Goal: Task Accomplishment & Management: Manage account settings

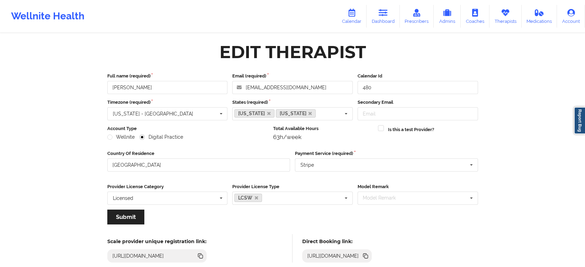
click at [499, 13] on link "Therapists" at bounding box center [506, 16] width 32 height 23
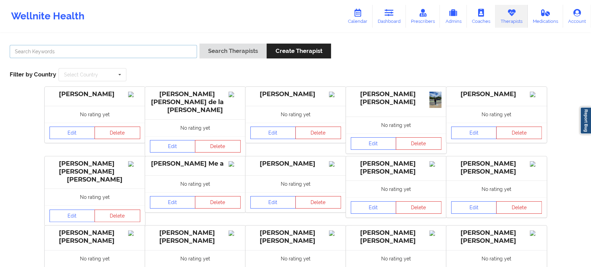
click at [143, 52] on input "text" at bounding box center [103, 51] width 187 height 13
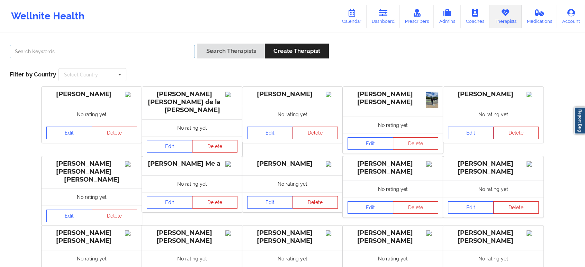
paste input "Dr. Joshua Smith"
type input "Joshua Smith"
click at [197, 44] on button "Search Therapists" at bounding box center [230, 51] width 67 height 15
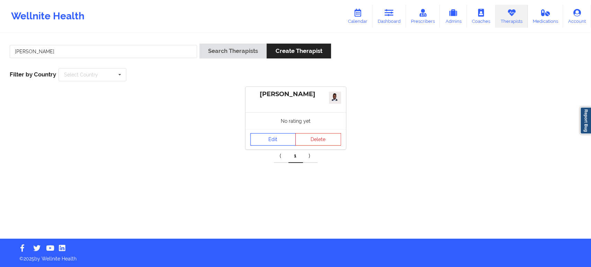
click at [280, 141] on link "Edit" at bounding box center [273, 139] width 46 height 12
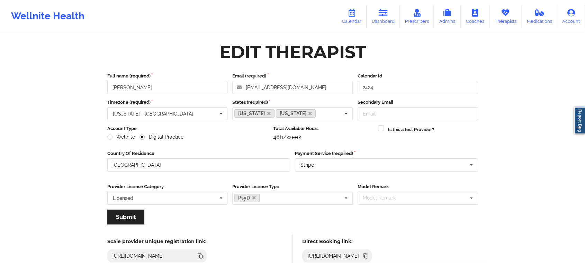
click at [368, 255] on icon at bounding box center [366, 256] width 3 height 3
click at [504, 13] on icon at bounding box center [505, 13] width 9 height 8
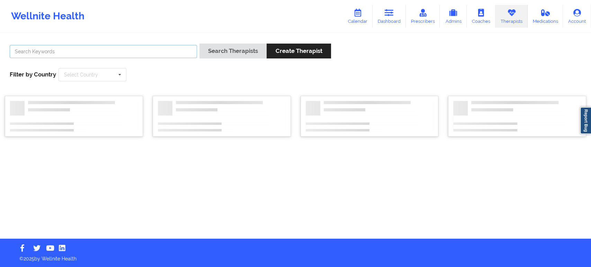
click at [171, 53] on input "text" at bounding box center [103, 51] width 187 height 13
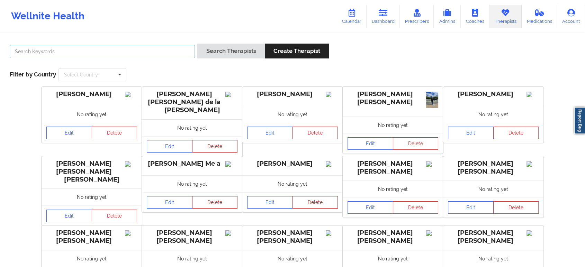
paste input "Vitus Onusuru"
click at [237, 52] on button "Search Therapists" at bounding box center [230, 51] width 67 height 15
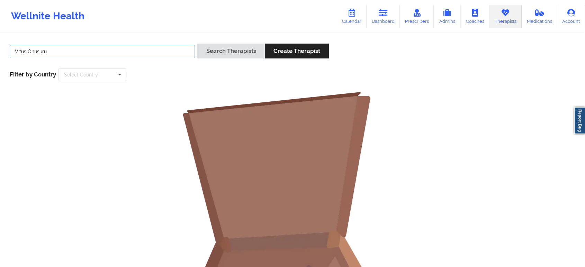
click at [148, 50] on input "Vitus Onusuru" at bounding box center [102, 51] width 185 height 13
type input "Onusuru"
click at [197, 44] on button "Search Therapists" at bounding box center [230, 51] width 67 height 15
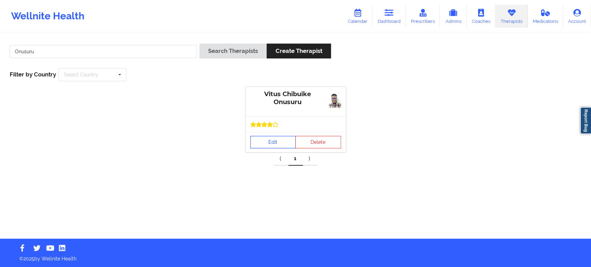
click at [271, 145] on link "Edit" at bounding box center [273, 142] width 46 height 12
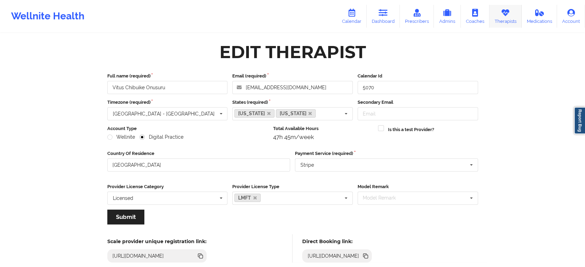
click at [510, 13] on icon at bounding box center [505, 13] width 9 height 8
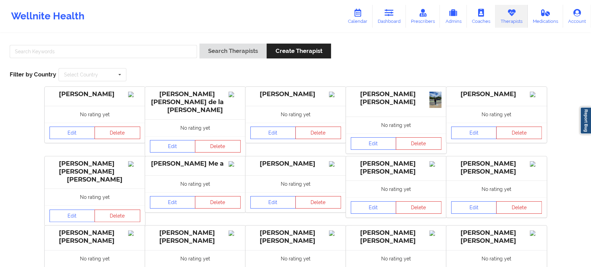
click at [154, 44] on div at bounding box center [103, 54] width 192 height 20
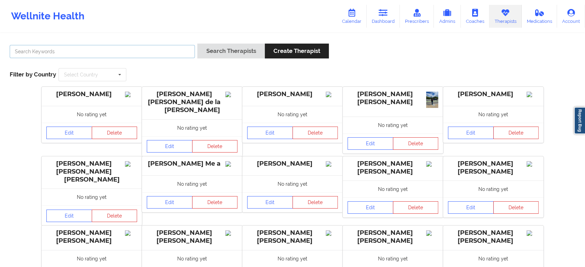
click at [155, 47] on input "text" at bounding box center [102, 51] width 185 height 13
paste input "Micheal Weuste"
type input "Micheal Weuste"
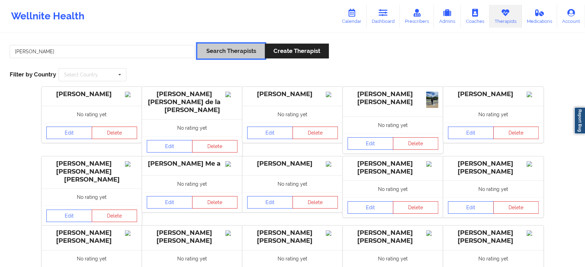
click at [232, 52] on button "Search Therapists" at bounding box center [230, 51] width 67 height 15
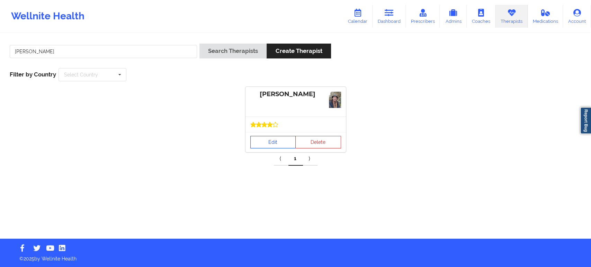
click at [272, 144] on link "Edit" at bounding box center [273, 142] width 46 height 12
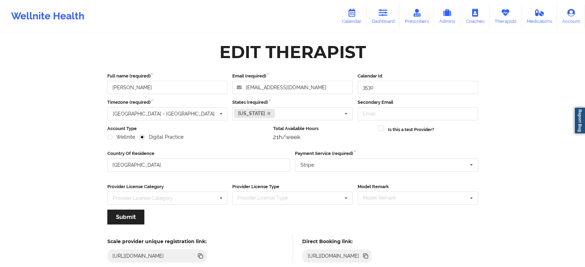
click at [368, 256] on icon at bounding box center [366, 256] width 3 height 3
click at [499, 12] on link "Therapists" at bounding box center [506, 16] width 32 height 23
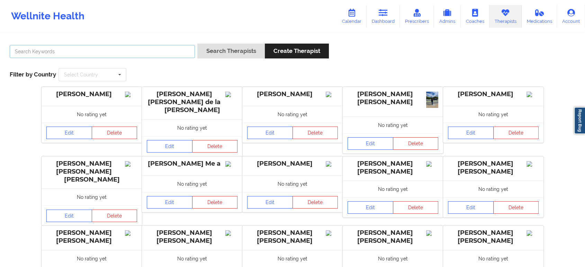
click at [169, 52] on input "text" at bounding box center [102, 51] width 185 height 13
paste input "Shannon Pfeifle"
type input "Pfeifle"
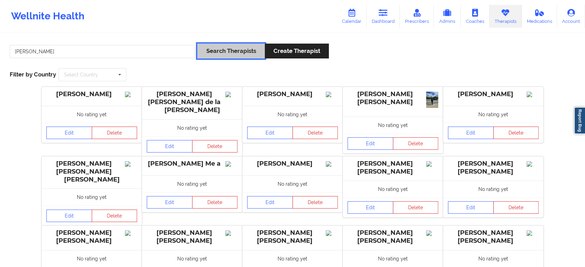
click at [210, 51] on button "Search Therapists" at bounding box center [230, 51] width 67 height 15
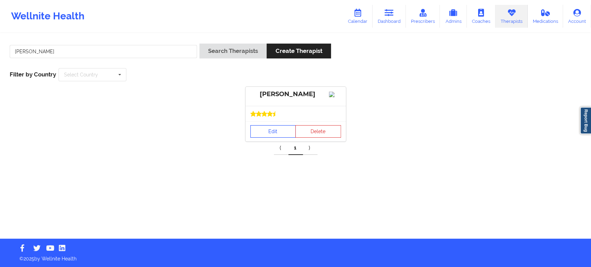
click at [276, 136] on link "Edit" at bounding box center [273, 131] width 46 height 12
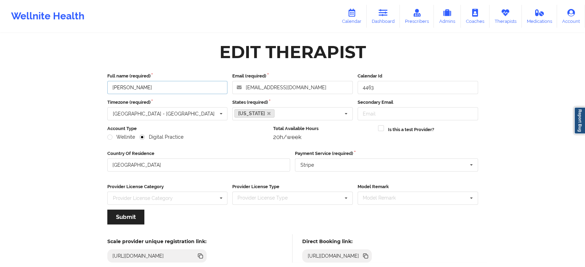
click at [207, 91] on input "Shannon Pfeifle" at bounding box center [167, 87] width 121 height 13
click at [368, 256] on icon at bounding box center [366, 256] width 3 height 3
click at [503, 13] on icon at bounding box center [505, 13] width 9 height 8
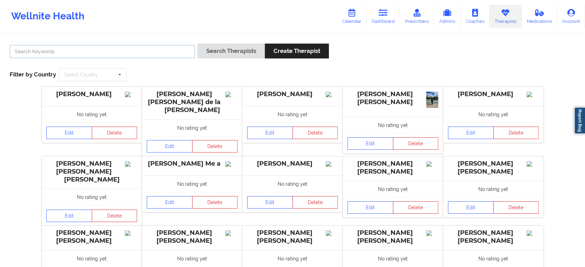
click at [177, 47] on input "text" at bounding box center [102, 51] width 185 height 13
paste input "Quisha Monique Castro"
type input "Quisha Monique Castro"
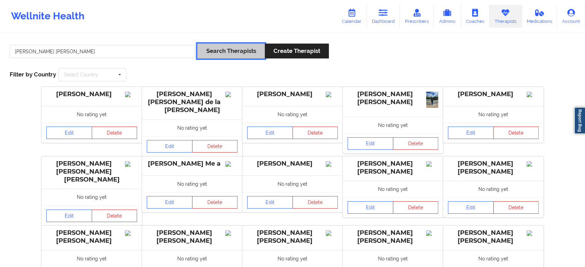
click at [220, 57] on button "Search Therapists" at bounding box center [230, 51] width 67 height 15
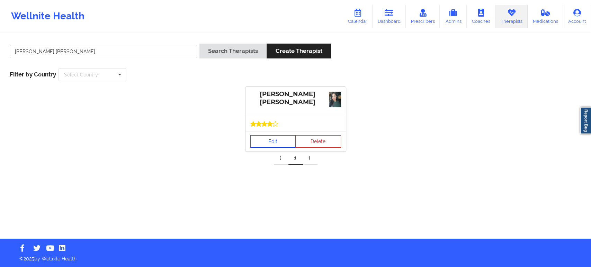
click at [266, 141] on link "Edit" at bounding box center [273, 141] width 46 height 12
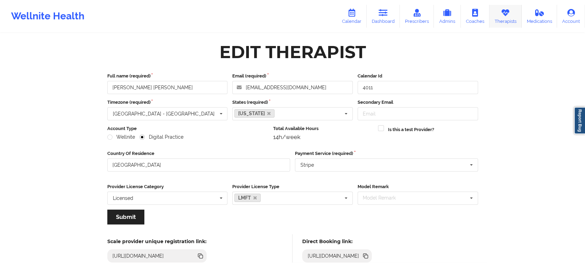
click at [505, 9] on icon at bounding box center [505, 13] width 9 height 8
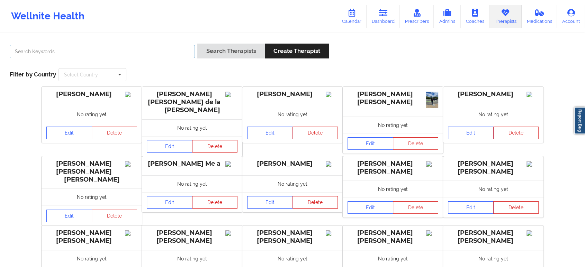
click at [177, 48] on input "text" at bounding box center [102, 51] width 185 height 13
paste input "Ellen Case"
type input "Ellen Case"
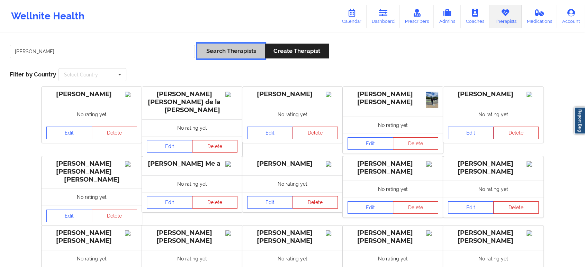
click at [236, 57] on button "Search Therapists" at bounding box center [230, 51] width 67 height 15
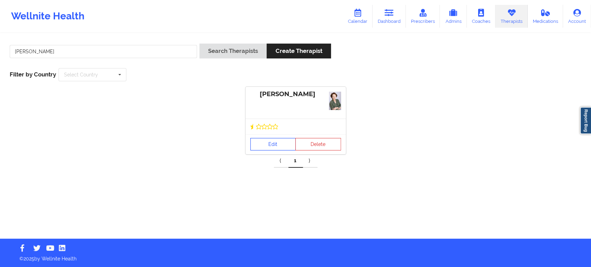
click at [279, 149] on link "Edit" at bounding box center [273, 144] width 46 height 12
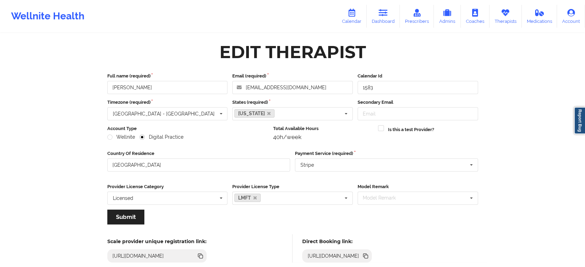
click at [367, 254] on icon at bounding box center [364, 255] width 3 height 3
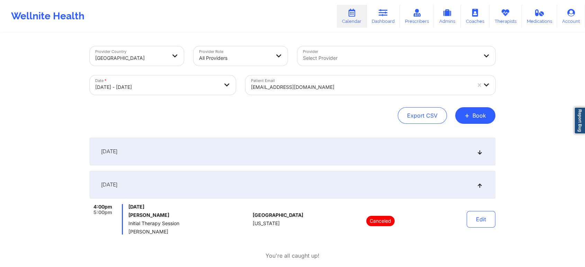
click at [327, 89] on div at bounding box center [361, 87] width 220 height 8
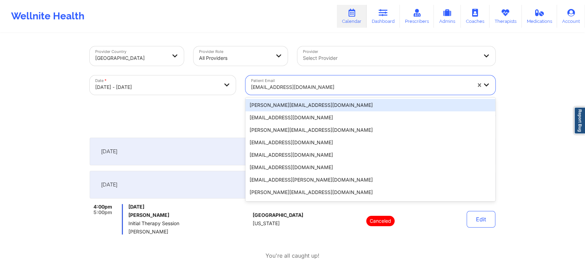
paste input "jordanredondo0523@gmail.com"
type input "jordanredondo0523@gmail.com"
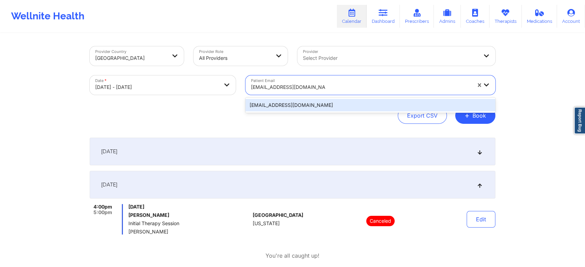
click at [330, 102] on div "jordanredondo0523@gmail.com" at bounding box center [371, 105] width 250 height 12
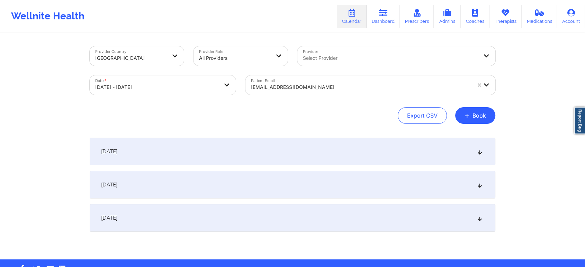
click at [260, 218] on div "October 13, 2025" at bounding box center [293, 218] width 406 height 28
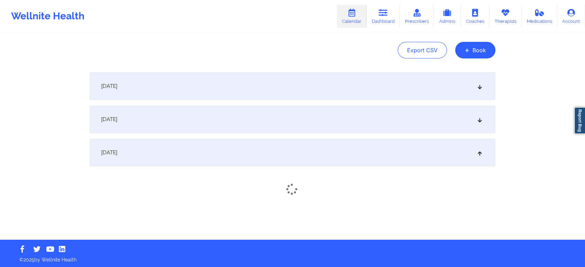
scroll to position [66, 0]
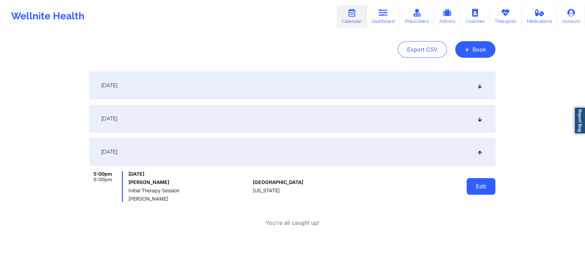
click at [489, 190] on button "Edit" at bounding box center [481, 186] width 29 height 17
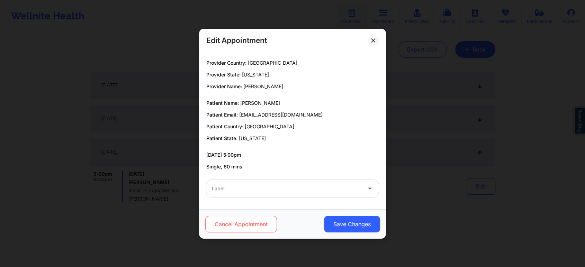
click at [232, 229] on button "Cancel Appointment" at bounding box center [241, 224] width 72 height 17
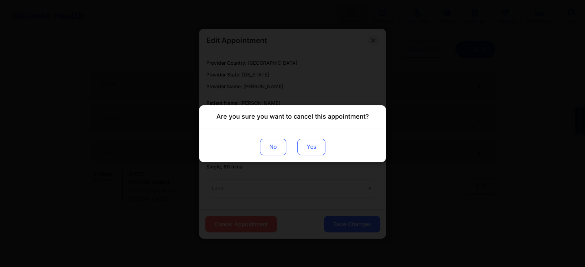
click at [313, 146] on button "Yes" at bounding box center [312, 147] width 28 height 17
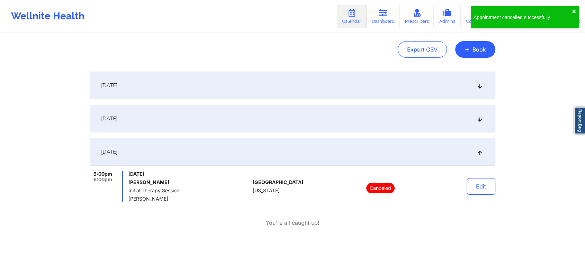
scroll to position [0, 0]
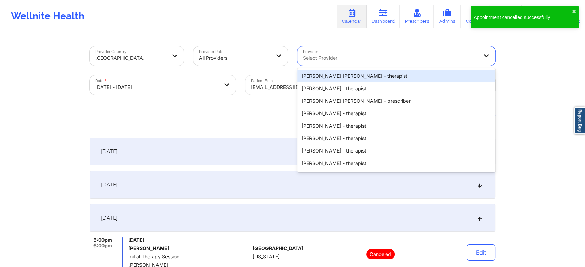
click at [358, 57] on div at bounding box center [390, 58] width 175 height 8
paste input "Joanna Arredondo"
type input "Joanna Arredondo"
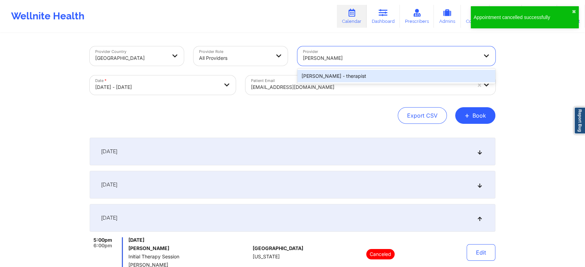
click at [355, 71] on div "Joanna Arredondo - therapist" at bounding box center [397, 76] width 198 height 12
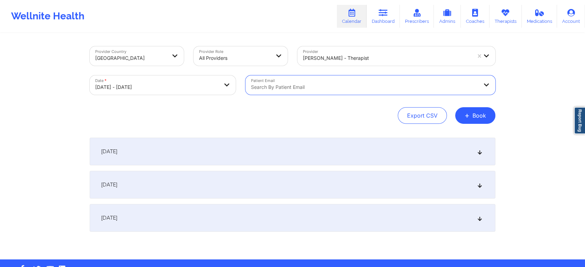
click at [298, 131] on div "Provider Country United States Provider Role All Providers Provider Joanna Arre…" at bounding box center [293, 147] width 416 height 226
click at [477, 219] on div "October 13, 2025" at bounding box center [293, 218] width 406 height 28
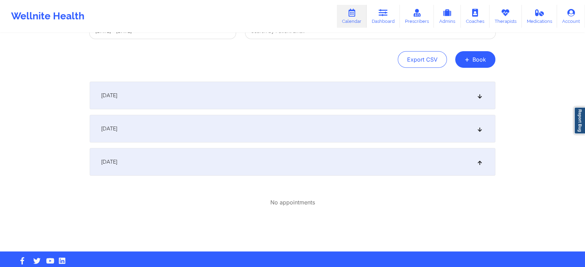
scroll to position [69, 0]
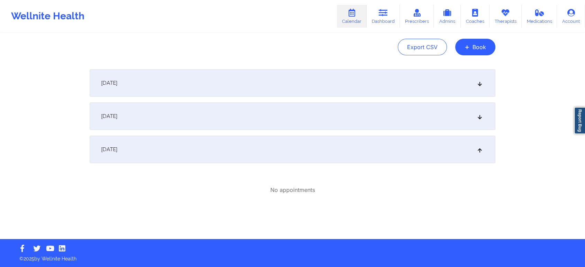
click at [472, 110] on div "October 12, 2025" at bounding box center [293, 117] width 406 height 28
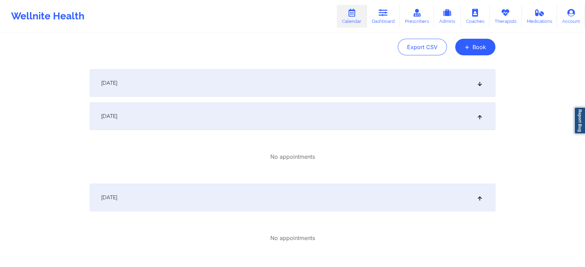
click at [479, 91] on div "October 11, 2025" at bounding box center [293, 83] width 406 height 28
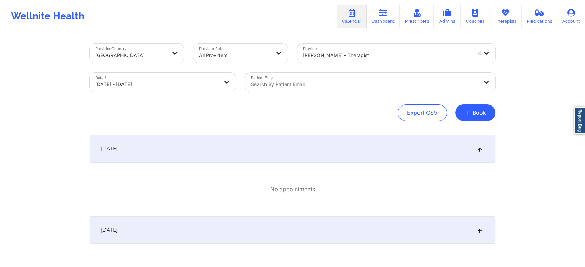
scroll to position [0, 0]
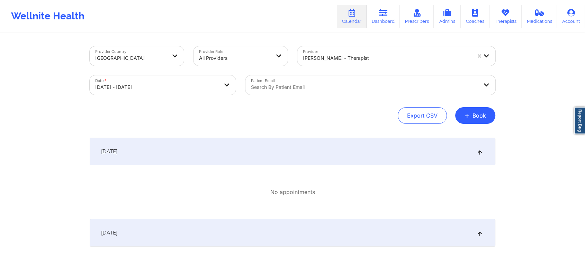
click at [219, 87] on body "Wellnite Health Calendar Dashboard Prescribers Admins Coaches Therapists Medica…" at bounding box center [292, 133] width 585 height 267
select select "2025-9"
select select "2025-10"
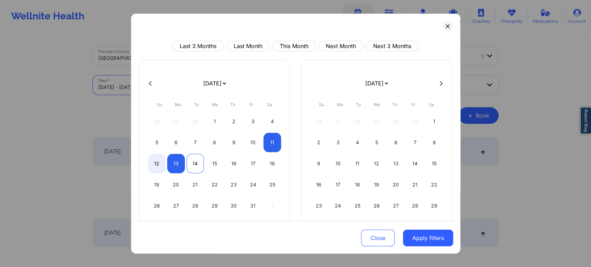
click at [191, 161] on div "14" at bounding box center [196, 163] width 18 height 19
select select "2025-9"
select select "2025-10"
select select "2025-9"
select select "2025-10"
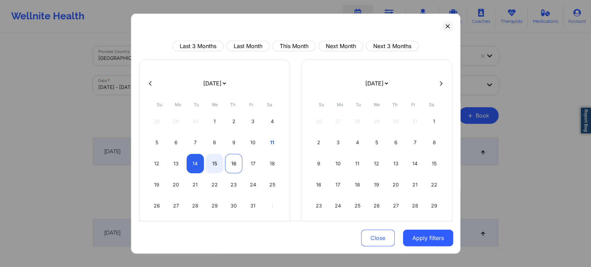
select select "2025-9"
select select "2025-10"
select select "2025-9"
select select "2025-10"
click at [247, 161] on div "17" at bounding box center [253, 163] width 18 height 19
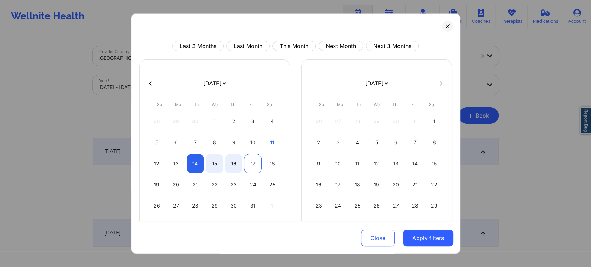
select select "2025-9"
select select "2025-10"
click at [419, 239] on button "Apply filters" at bounding box center [428, 238] width 50 height 17
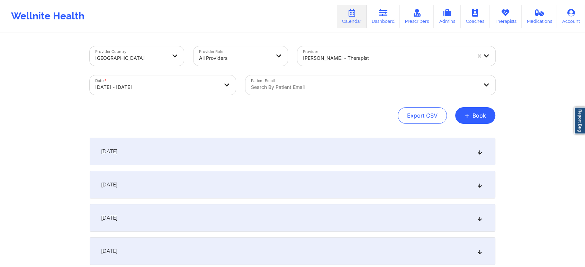
click at [378, 149] on div "October 14, 2025" at bounding box center [293, 152] width 406 height 28
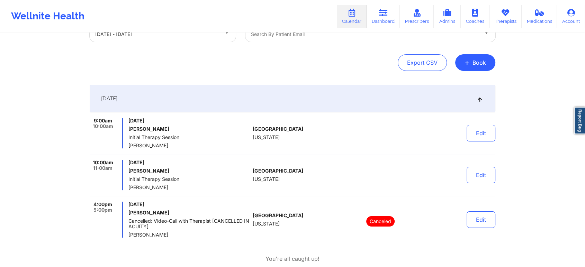
scroll to position [77, 0]
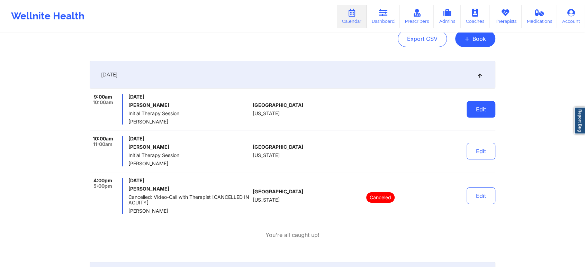
click at [487, 110] on button "Edit" at bounding box center [481, 109] width 29 height 17
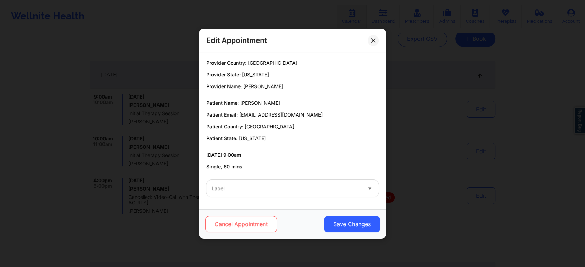
click at [260, 226] on button "Cancel Appointment" at bounding box center [241, 224] width 72 height 17
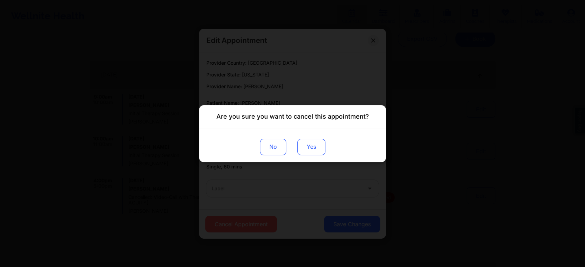
click at [317, 149] on button "Yes" at bounding box center [312, 147] width 28 height 17
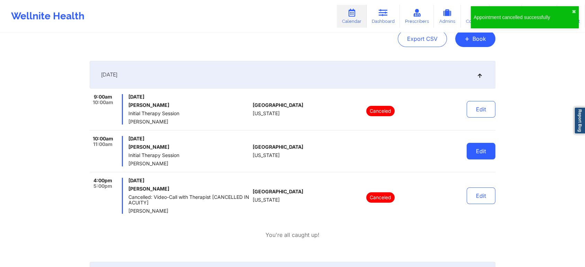
click at [482, 152] on button "Edit" at bounding box center [481, 151] width 29 height 17
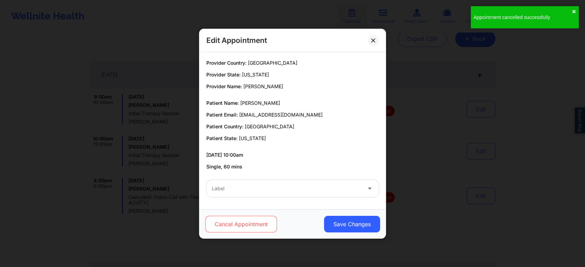
click at [251, 216] on button "Cancel Appointment" at bounding box center [241, 224] width 72 height 17
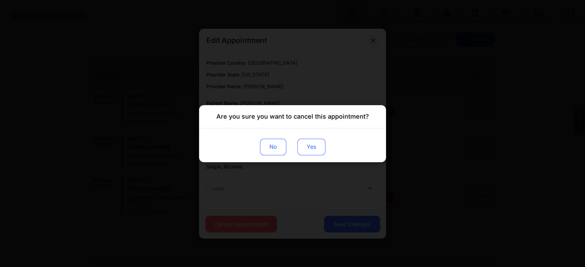
click at [319, 151] on button "Yes" at bounding box center [312, 147] width 28 height 17
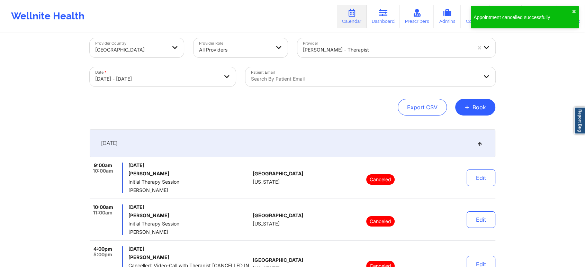
scroll to position [0, 0]
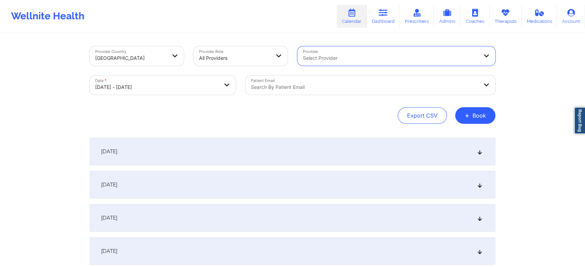
click at [288, 82] on div "Search by patient email" at bounding box center [362, 85] width 233 height 19
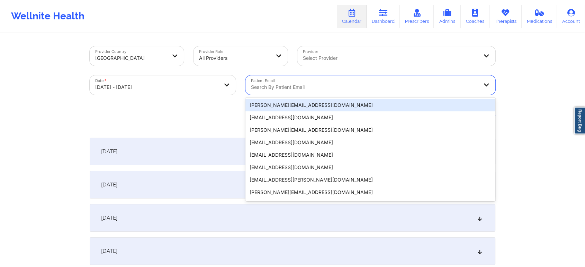
paste input "tawniew2011@gmail.com"
type input "tawniew2011@gmail.com"
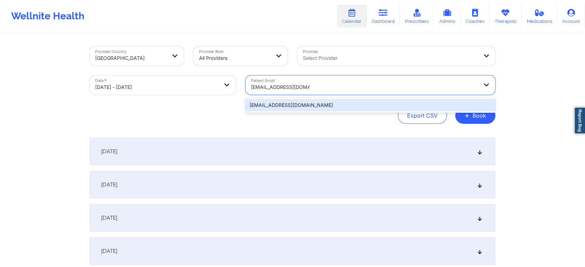
click at [299, 106] on div "tawniew2011@gmail.com" at bounding box center [371, 105] width 250 height 12
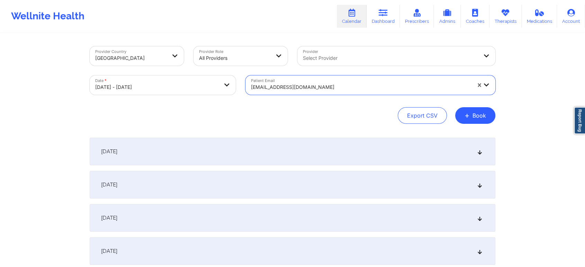
click at [325, 154] on div "October 14, 2025" at bounding box center [293, 152] width 406 height 28
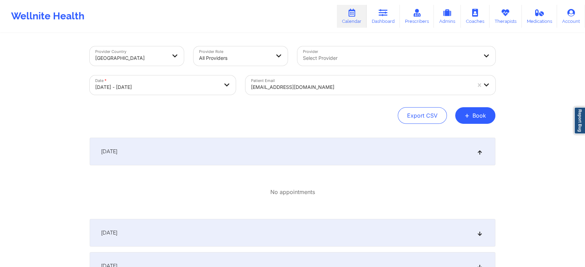
click at [186, 85] on body "Wellnite Health Calendar Dashboard Prescribers Admins Coaches Therapists Medica…" at bounding box center [292, 133] width 585 height 267
select select "2025-9"
select select "2025-10"
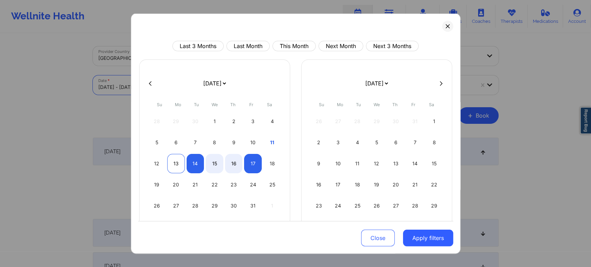
click at [172, 166] on div "13" at bounding box center [176, 163] width 18 height 19
select select "2025-9"
select select "2025-10"
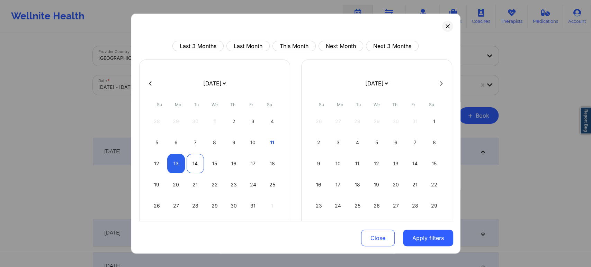
select select "2025-9"
select select "2025-10"
select select "2025-9"
select select "2025-10"
select select "2025-9"
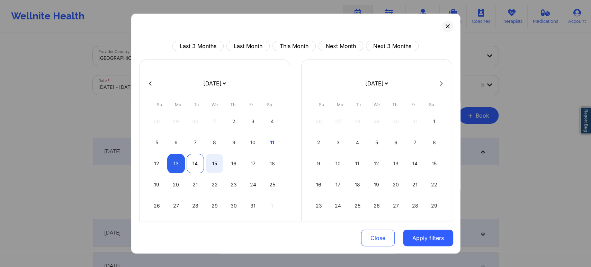
select select "2025-10"
click at [188, 165] on div "14" at bounding box center [196, 163] width 18 height 19
select select "2025-9"
select select "2025-10"
click at [426, 238] on button "Apply filters" at bounding box center [428, 238] width 50 height 17
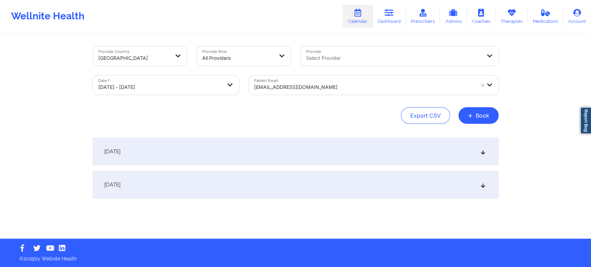
click at [430, 162] on div "October 13, 2025" at bounding box center [296, 152] width 406 height 28
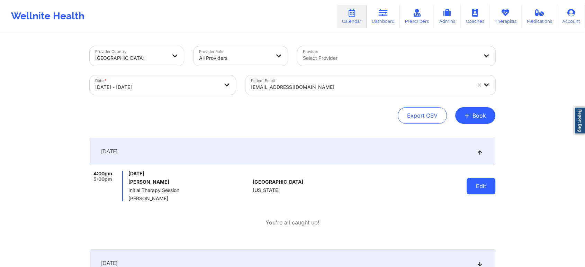
click at [489, 191] on button "Edit" at bounding box center [481, 186] width 29 height 17
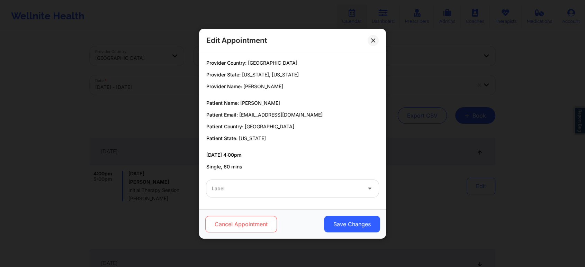
click at [257, 225] on button "Cancel Appointment" at bounding box center [241, 224] width 72 height 17
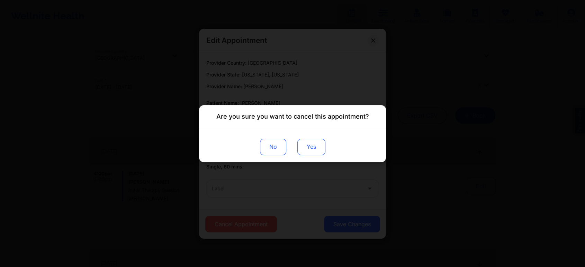
click at [311, 149] on button "Yes" at bounding box center [312, 147] width 28 height 17
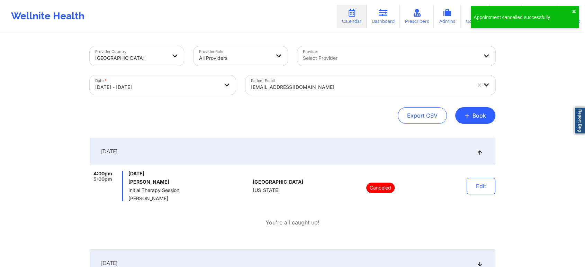
click at [187, 130] on div "Provider Country United States Provider Role All Providers Provider Select Prov…" at bounding box center [293, 169] width 416 height 271
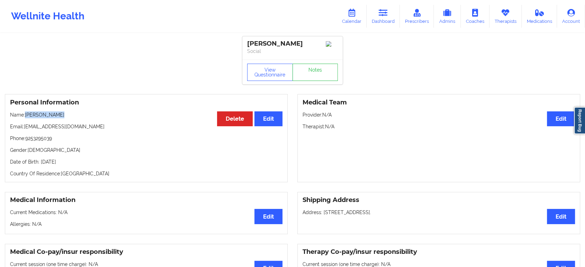
drag, startPoint x: 63, startPoint y: 117, endPoint x: 26, endPoint y: 118, distance: 37.1
click at [26, 118] on p "Name: [PERSON_NAME]" at bounding box center [146, 115] width 273 height 7
copy p "[PERSON_NAME]"
click at [386, 12] on icon at bounding box center [383, 13] width 9 height 8
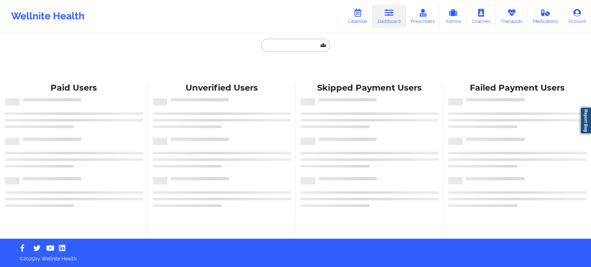
click at [288, 46] on input "text" at bounding box center [295, 45] width 69 height 13
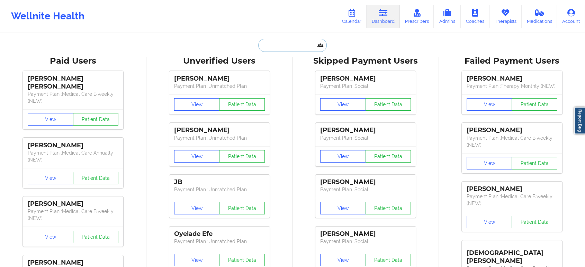
paste input "[PERSON_NAME]"
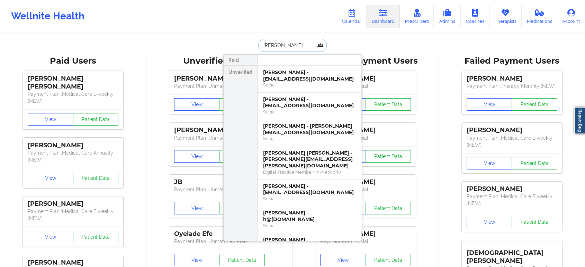
paste input "[PERSON_NAME]"
type input "[PERSON_NAME]"
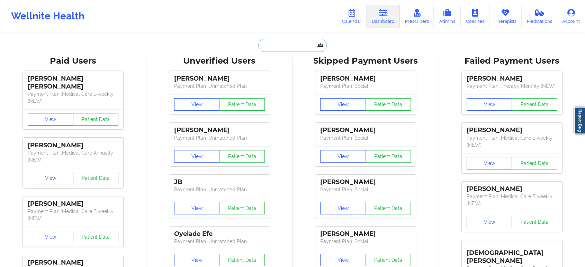
paste input "[PERSON_NAME]"
type input "[PERSON_NAME]"
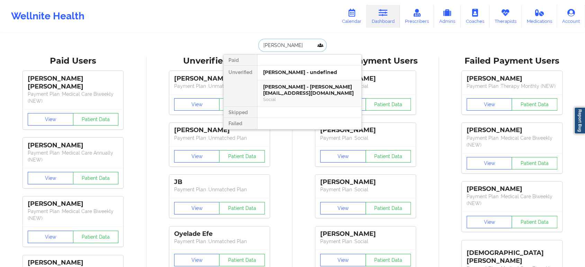
click at [313, 95] on div "[PERSON_NAME] - [PERSON_NAME][EMAIL_ADDRESS][DOMAIN_NAME]" at bounding box center [309, 90] width 93 height 13
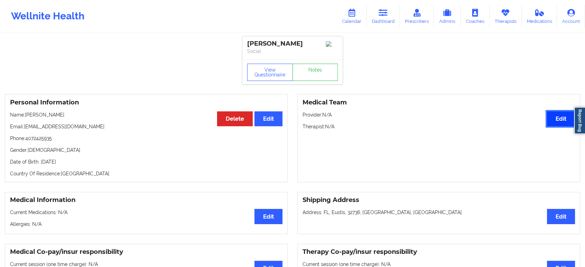
click at [557, 124] on button "Edit" at bounding box center [561, 119] width 28 height 15
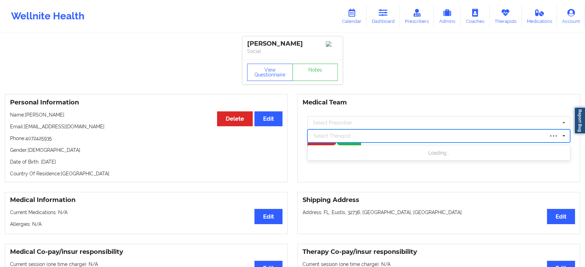
click at [378, 138] on div at bounding box center [429, 136] width 230 height 8
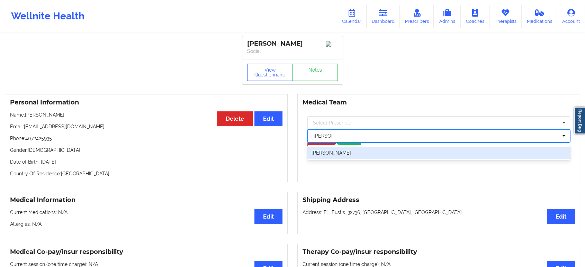
click at [363, 154] on div "[PERSON_NAME]" at bounding box center [439, 153] width 263 height 12
type input "[PERSON_NAME] wa"
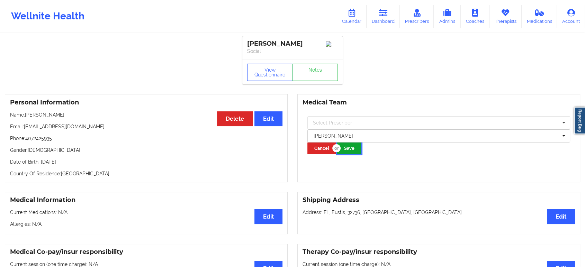
click at [348, 150] on button "Save" at bounding box center [349, 148] width 24 height 11
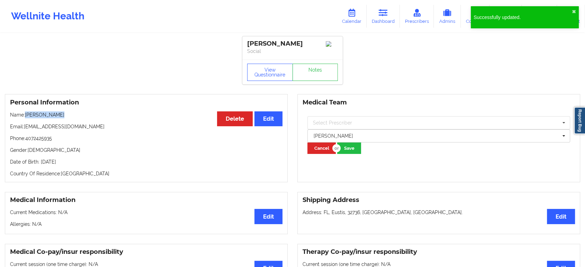
drag, startPoint x: 64, startPoint y: 115, endPoint x: 27, endPoint y: 115, distance: 37.4
click at [27, 115] on p "Name: [PERSON_NAME]" at bounding box center [146, 115] width 273 height 7
copy p "[PERSON_NAME]"
